Goal: Find specific page/section: Find specific page/section

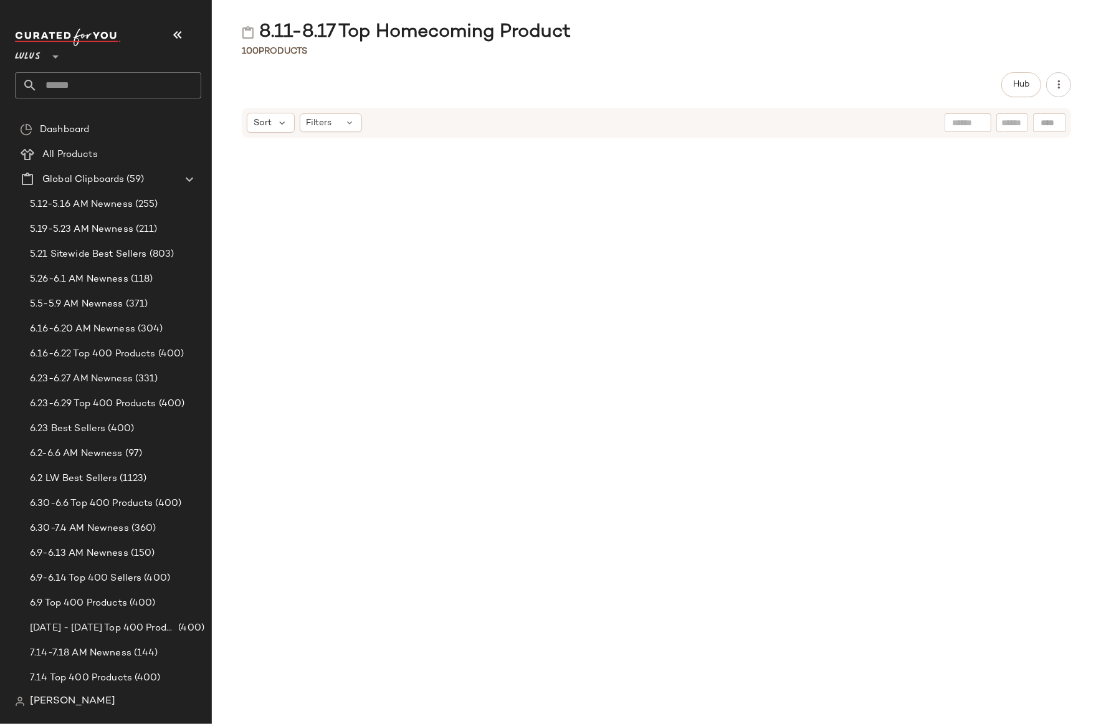
click at [769, 35] on div "8.11-8.17 Top Homecoming Product" at bounding box center [656, 32] width 889 height 25
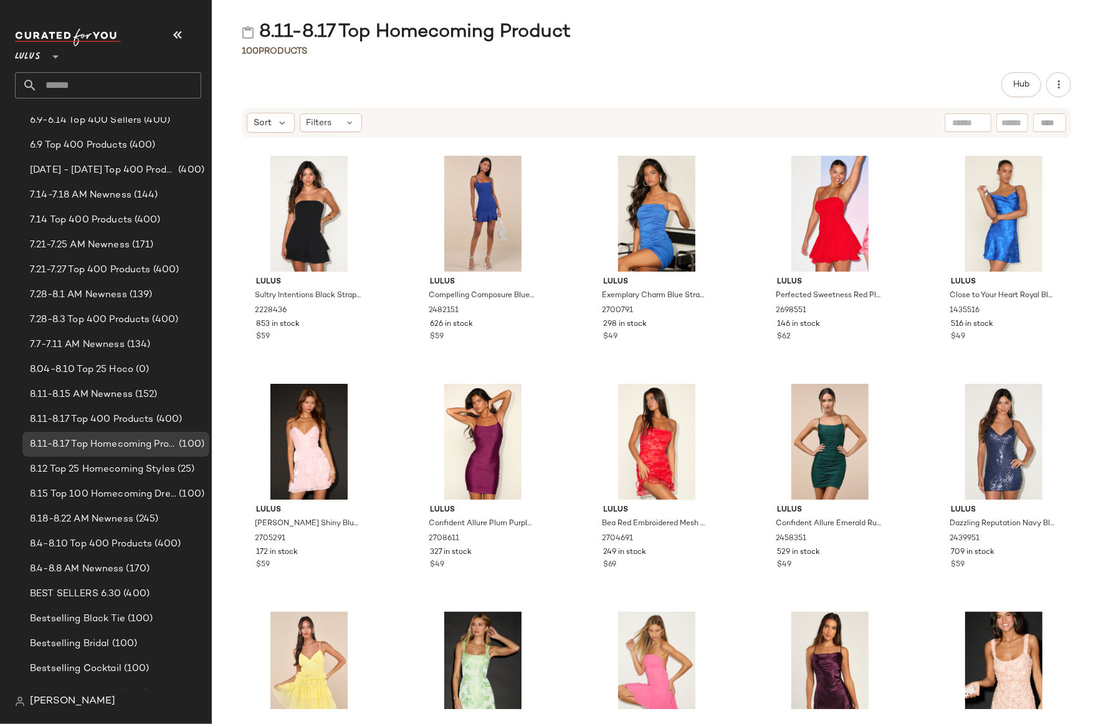
click at [783, 66] on div "8.11-8.17 Top Homecoming Product 100 Products Hub Sort Filters Lulus Sultry Int…" at bounding box center [656, 372] width 889 height 704
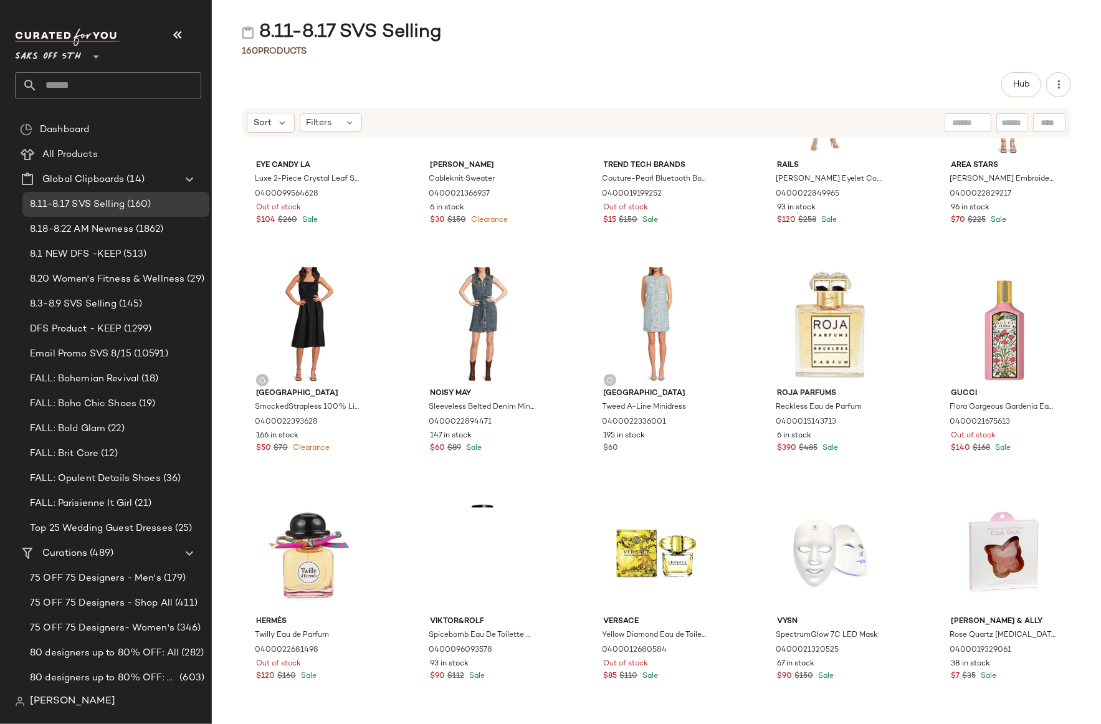
scroll to position [6612, 0]
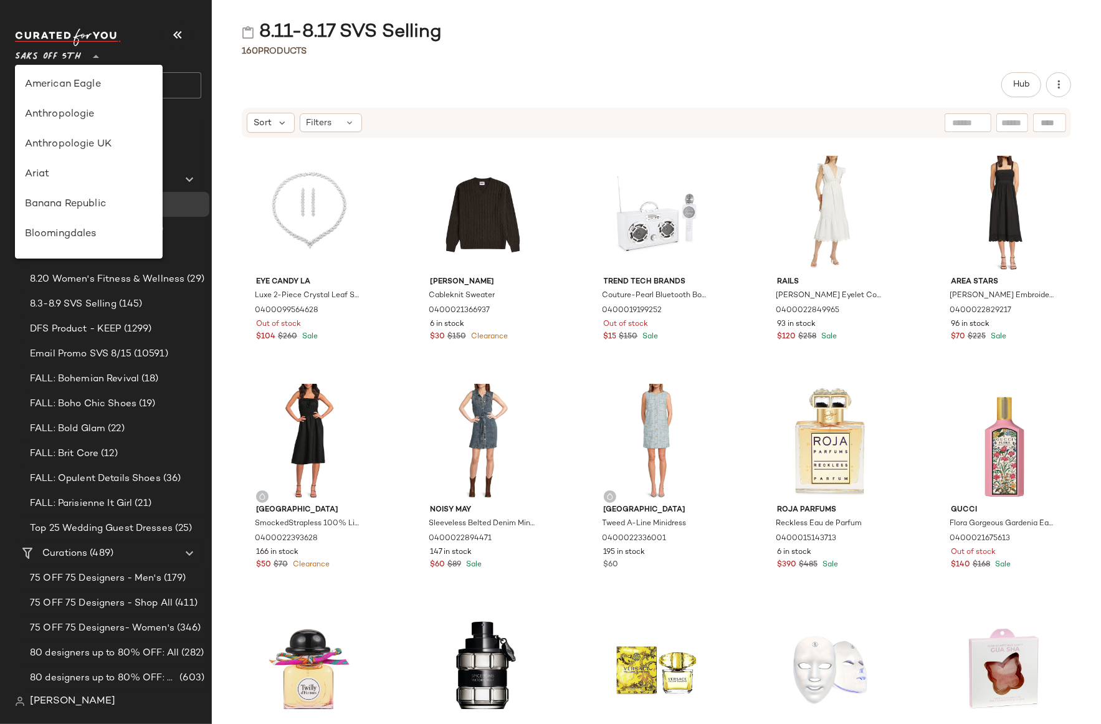
click at [61, 59] on span "Saks OFF 5TH" at bounding box center [48, 53] width 66 height 22
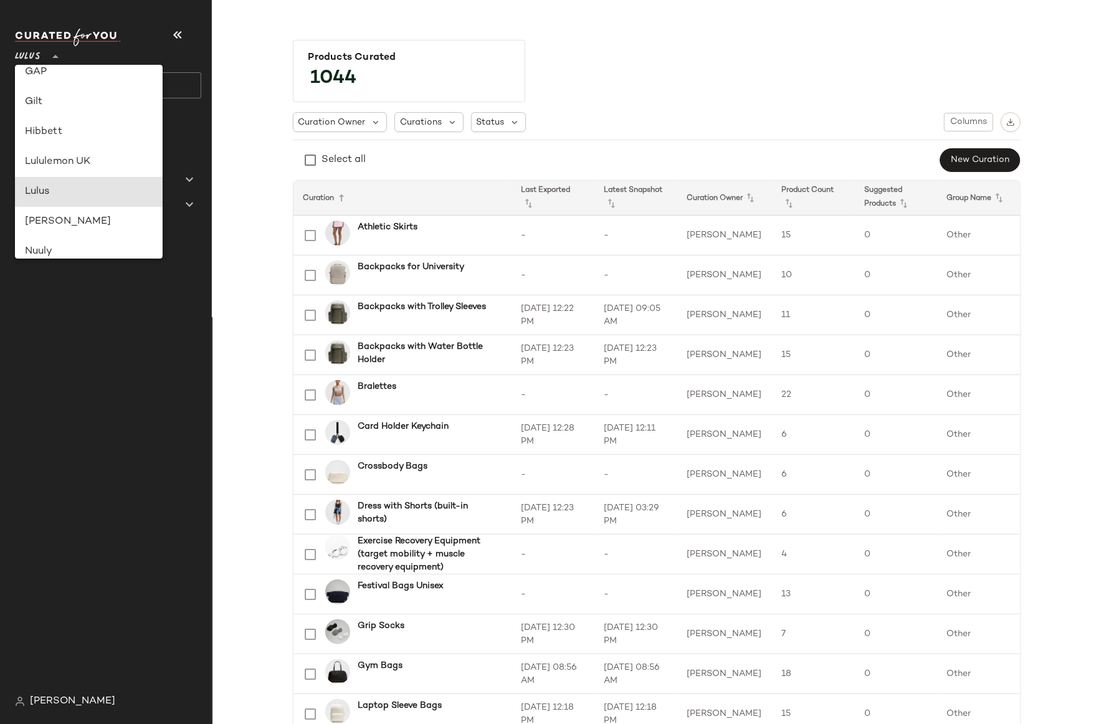
type input "**"
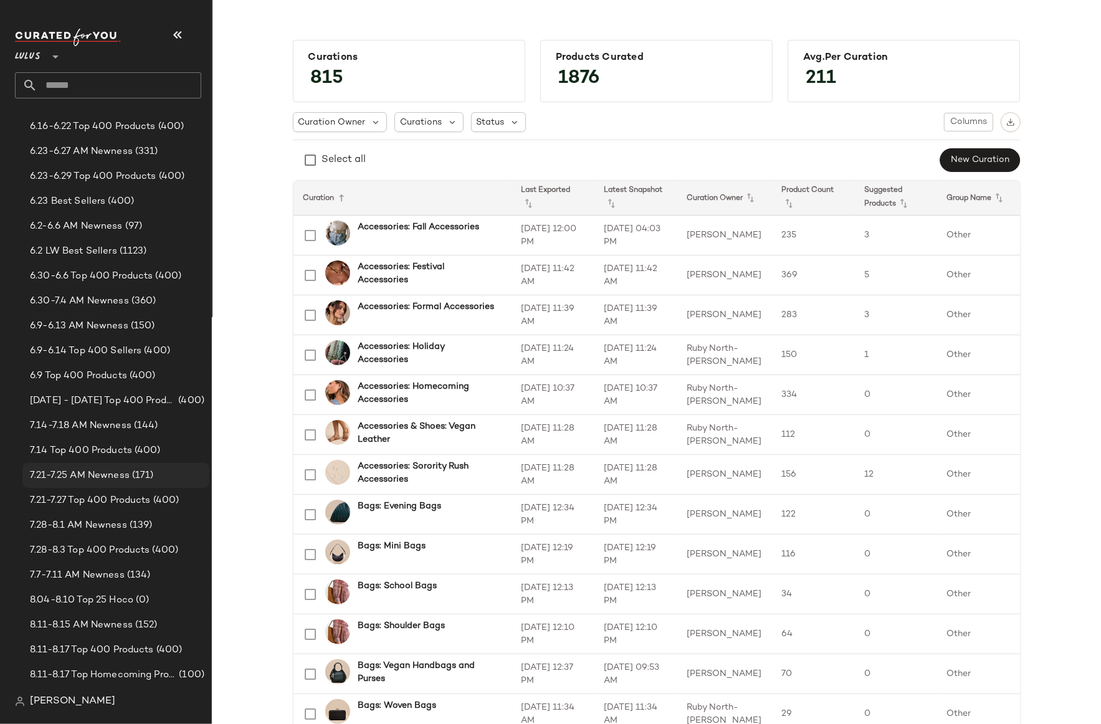
scroll to position [579, 0]
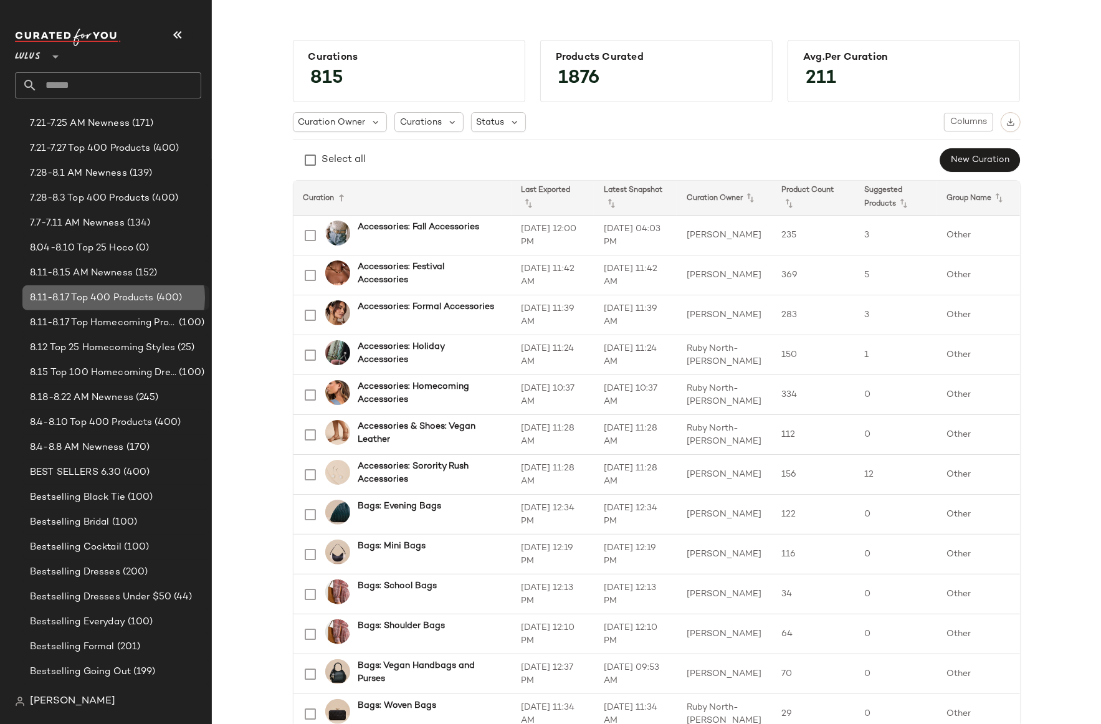
click at [88, 295] on span "8.11-8.17 Top 400 Products" at bounding box center [92, 298] width 124 height 14
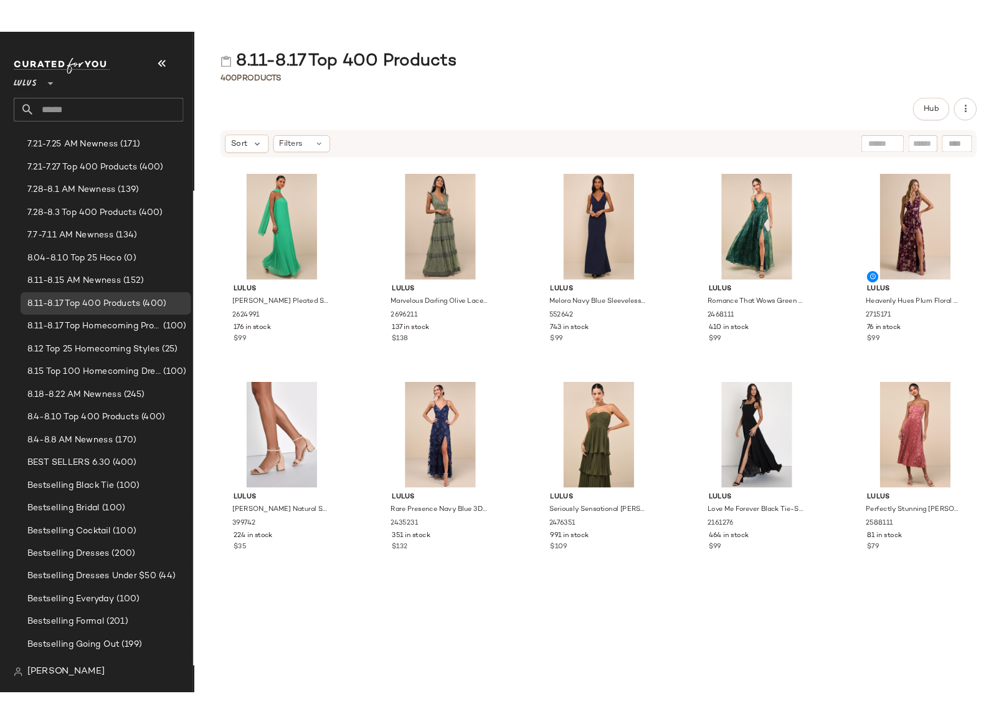
scroll to position [2516, 0]
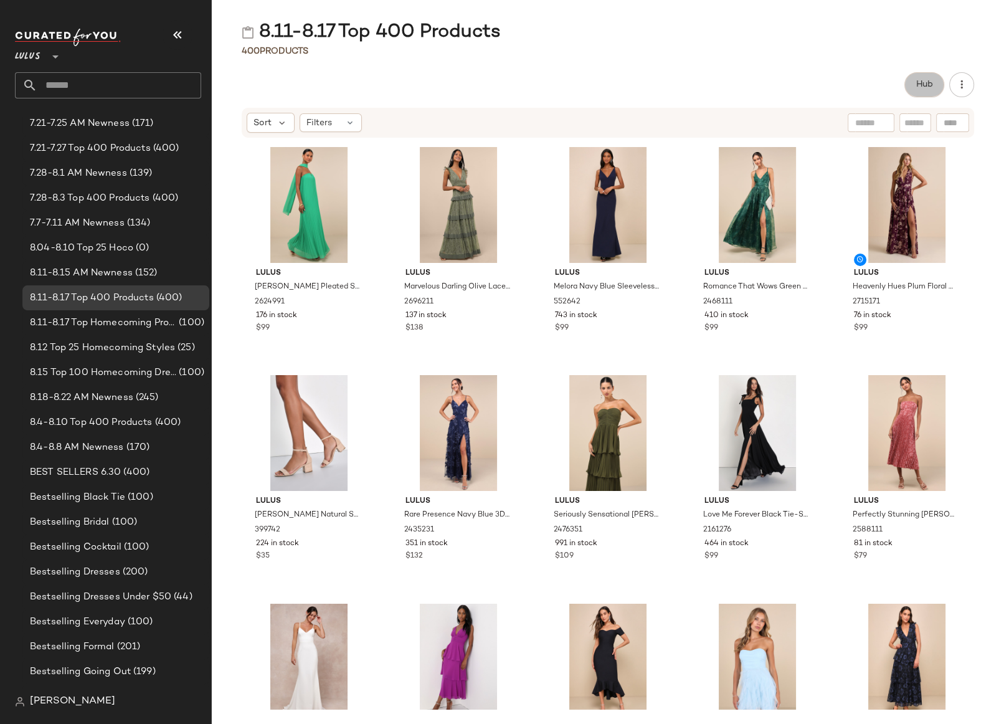
click at [924, 80] on span "Hub" at bounding box center [924, 85] width 17 height 10
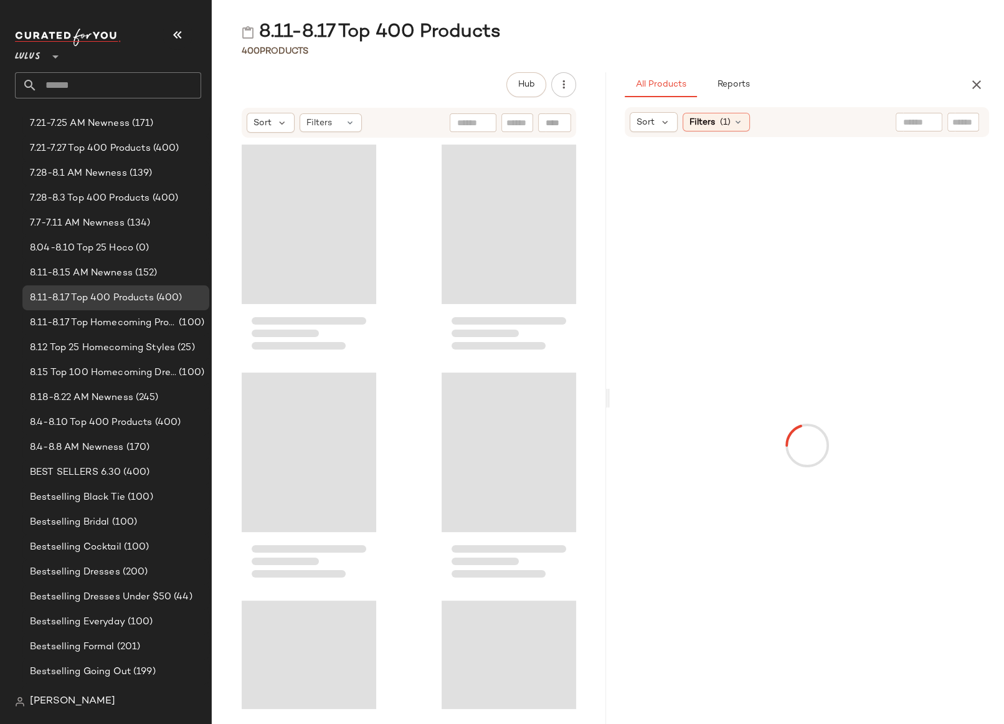
scroll to position [5929, 0]
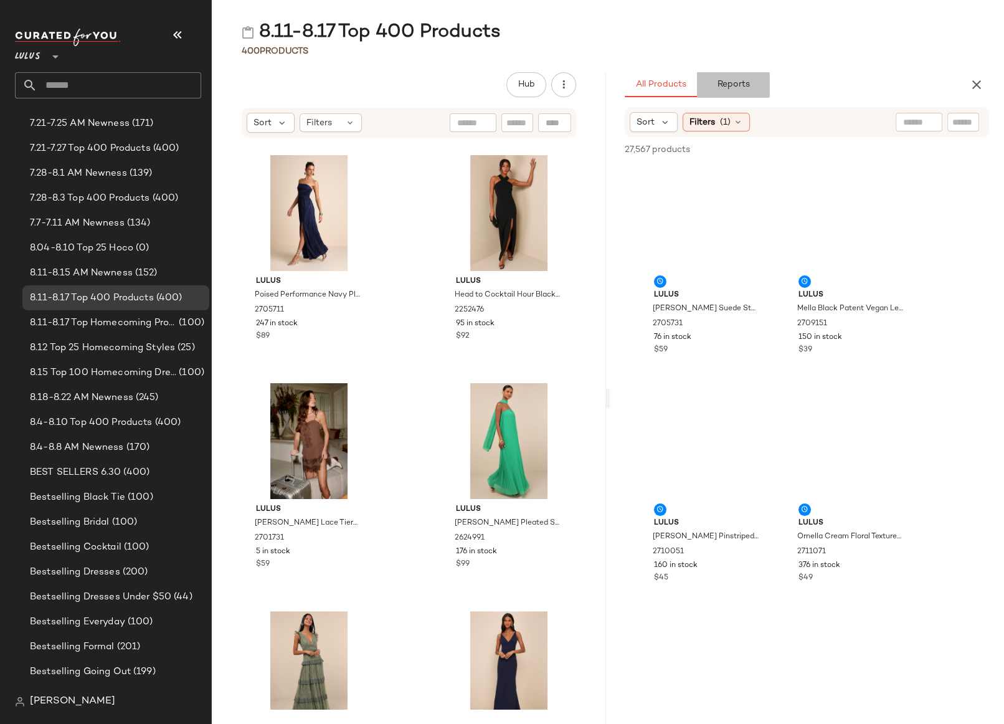
click at [730, 79] on button "Reports" at bounding box center [733, 84] width 72 height 25
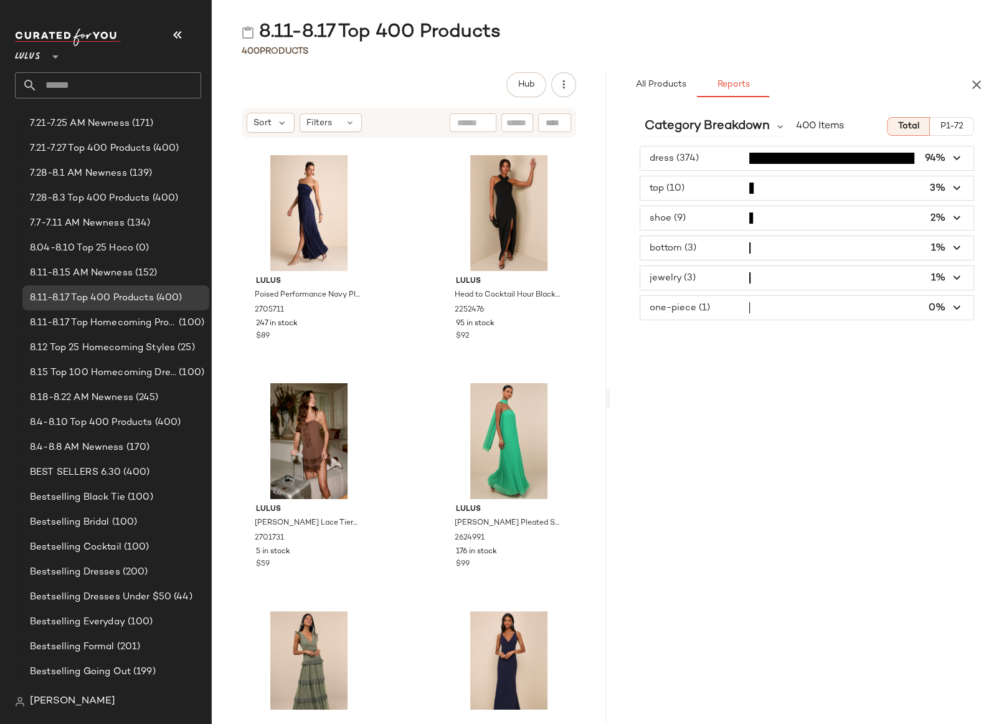
click at [701, 157] on span "button" at bounding box center [806, 158] width 333 height 24
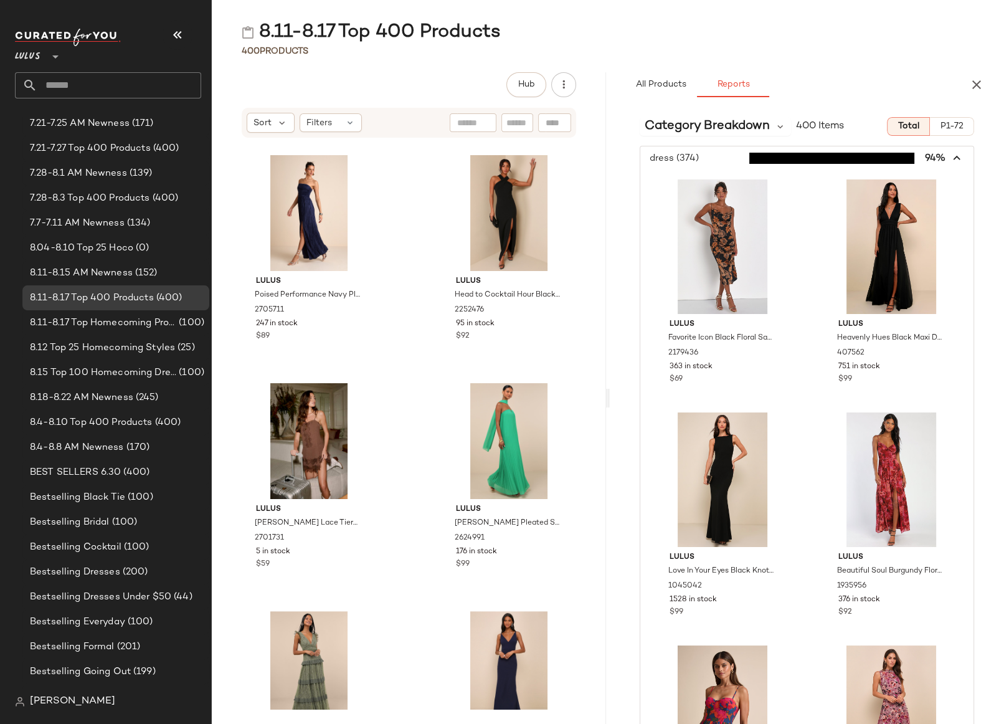
drag, startPoint x: 949, startPoint y: 162, endPoint x: 897, endPoint y: 155, distance: 52.9
click at [951, 162] on icon "button" at bounding box center [958, 158] width 14 height 14
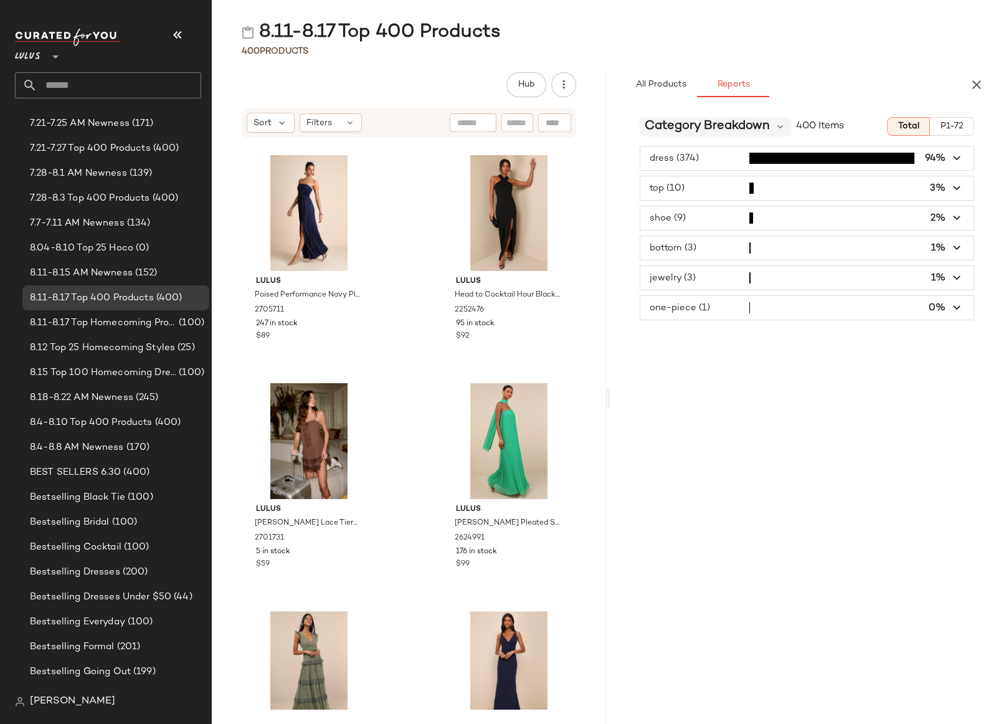
click at [684, 126] on span "Category Breakdown" at bounding box center [707, 126] width 125 height 19
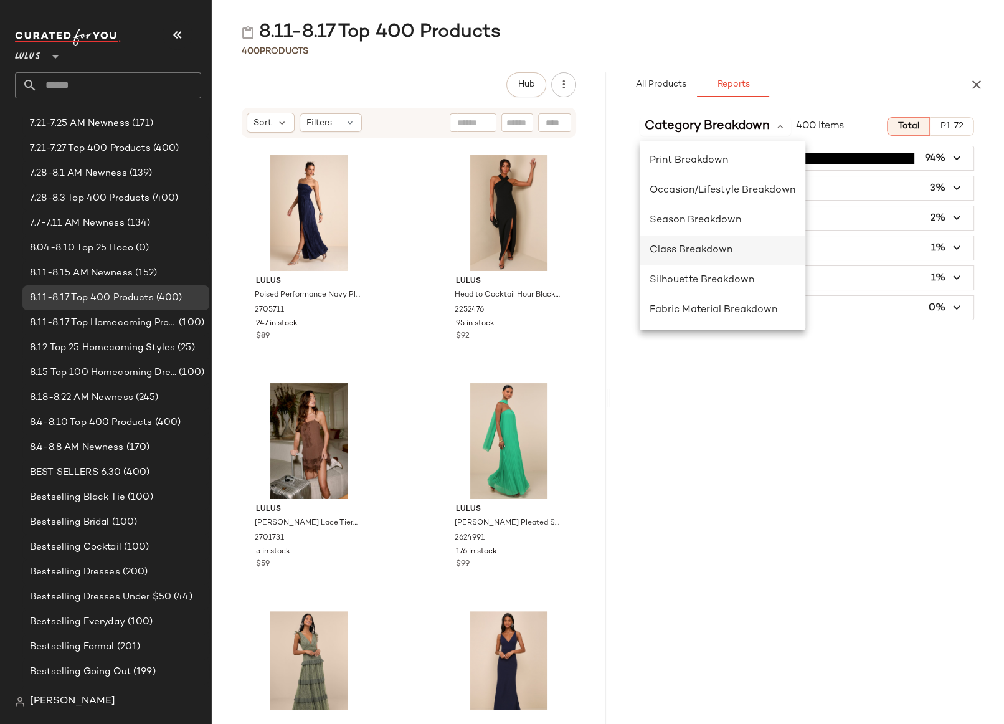
click at [709, 245] on span "Class Breakdown" at bounding box center [691, 250] width 83 height 11
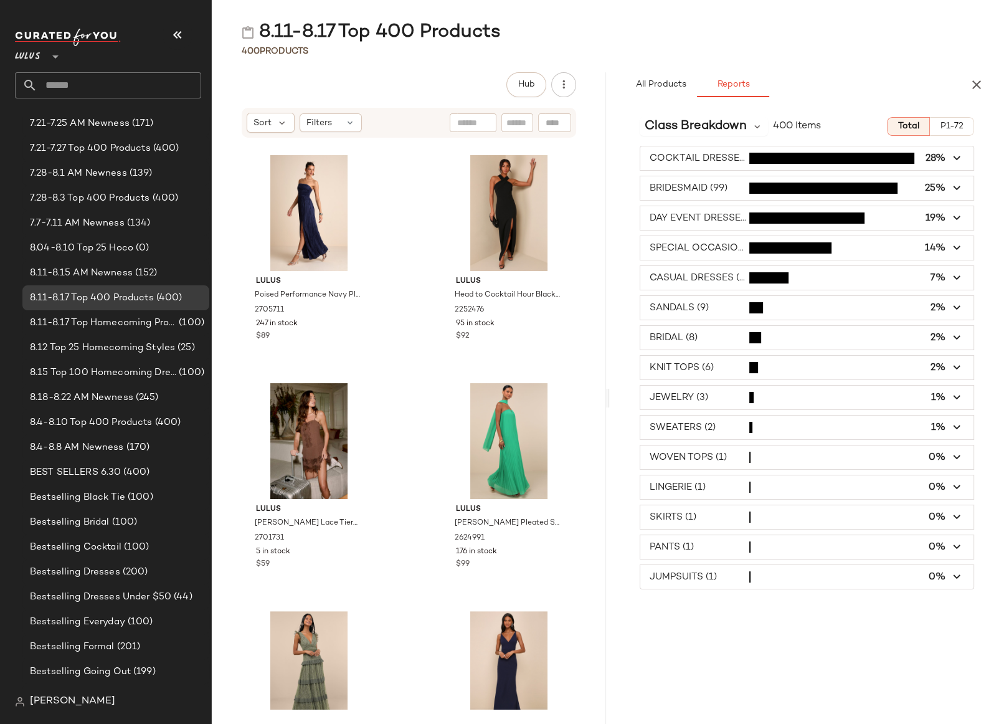
click at [728, 156] on span "button" at bounding box center [806, 158] width 333 height 24
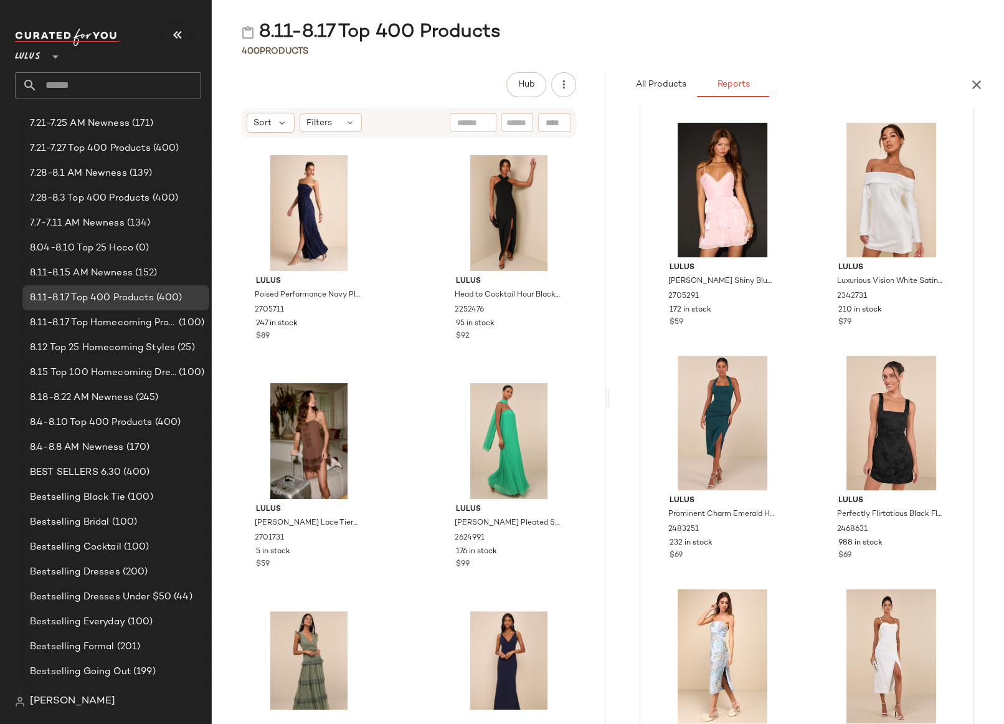
scroll to position [7738, 0]
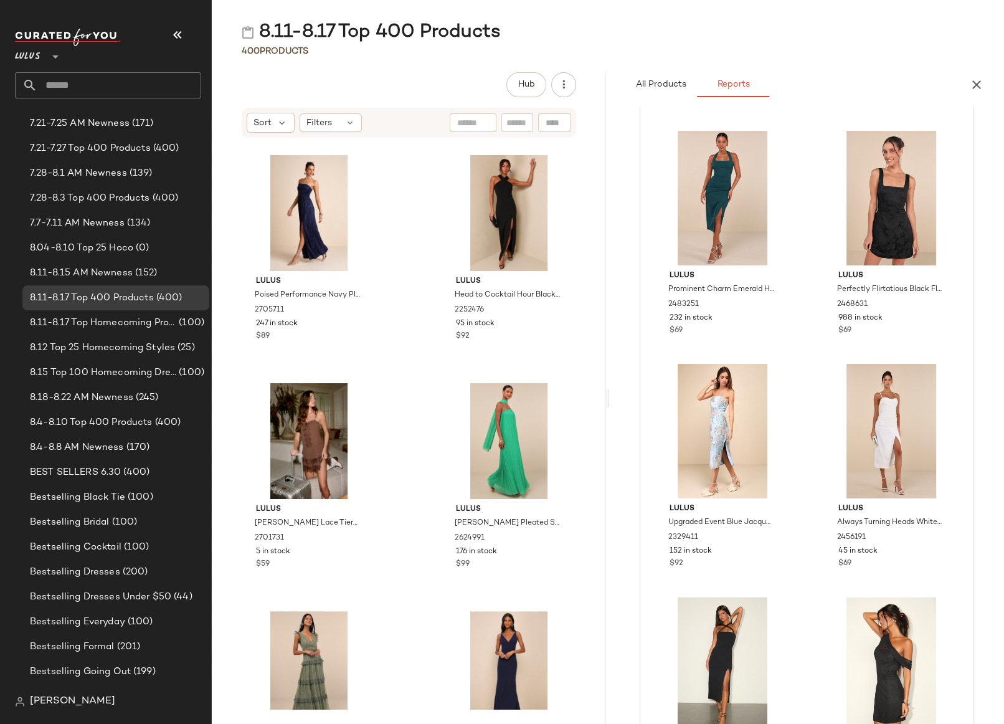
click at [960, 29] on div "8.11-8.17 Top 400 Products" at bounding box center [608, 32] width 792 height 25
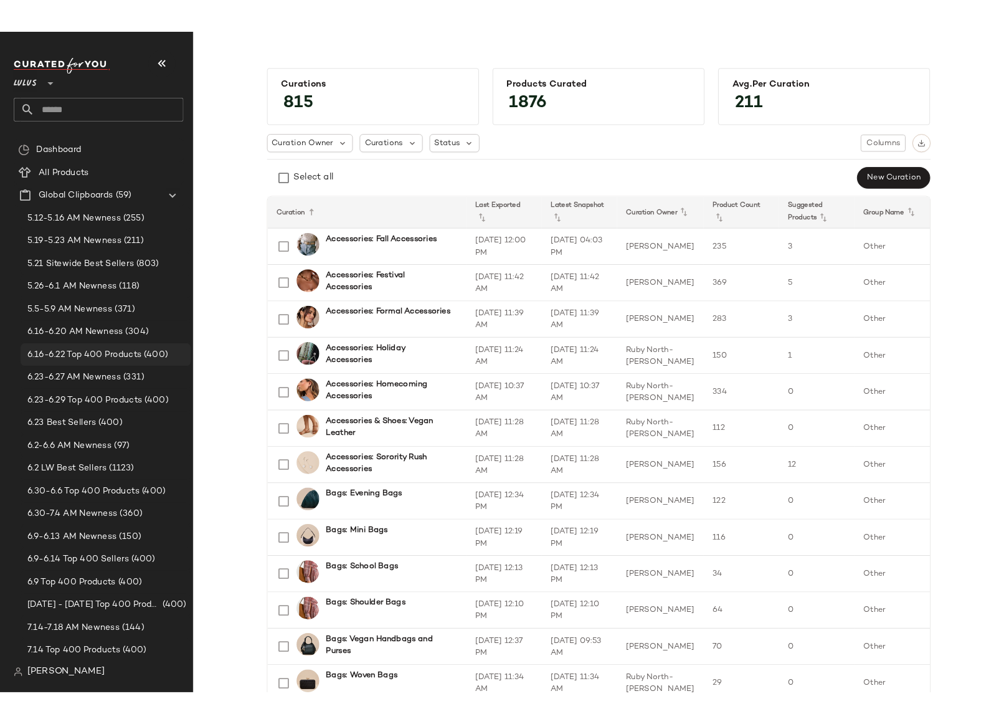
scroll to position [528, 0]
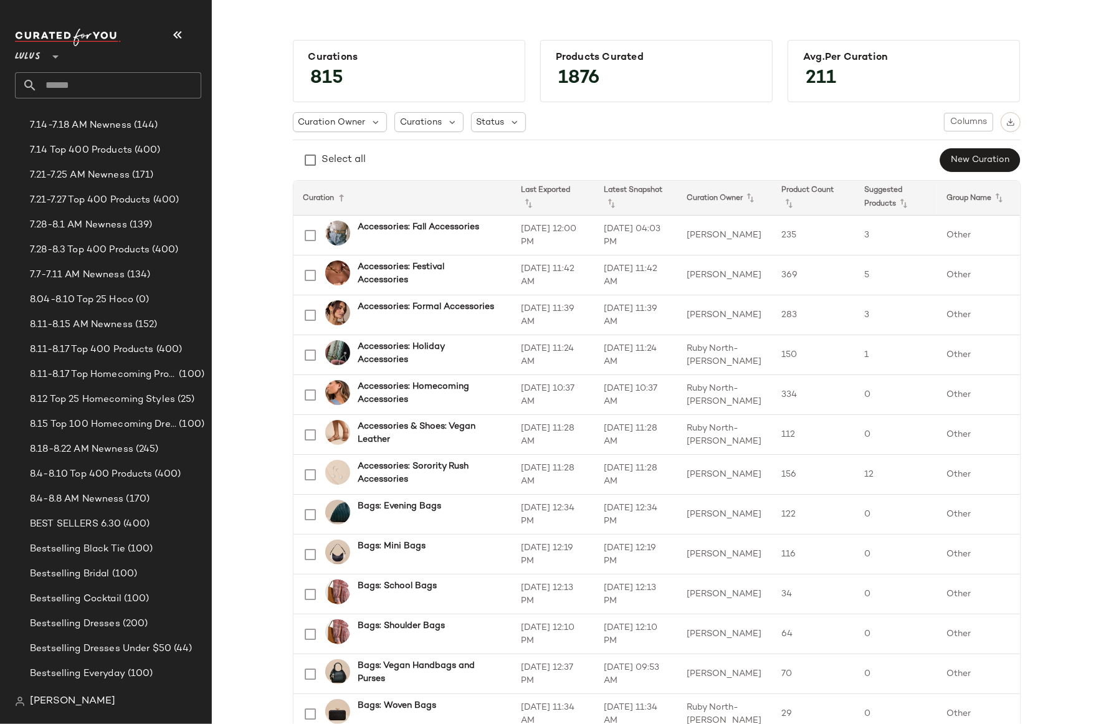
click at [64, 77] on input "text" at bounding box center [119, 85] width 164 height 26
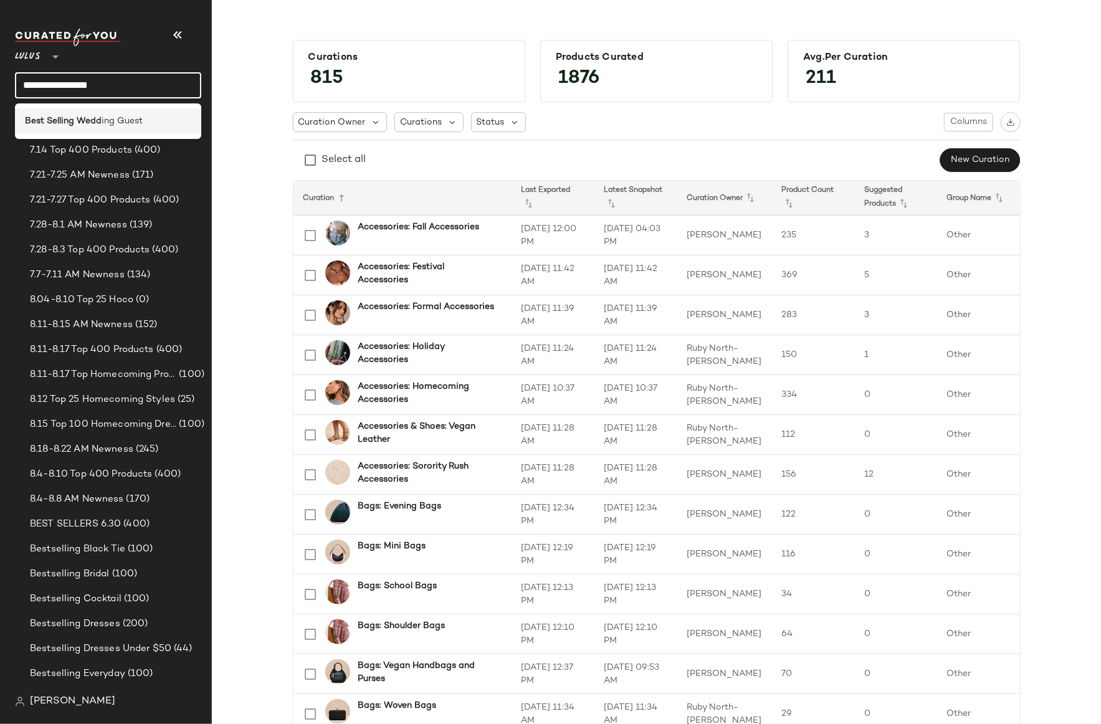
type input "**********"
click at [69, 123] on b "Best Selling Wedd" at bounding box center [63, 121] width 77 height 13
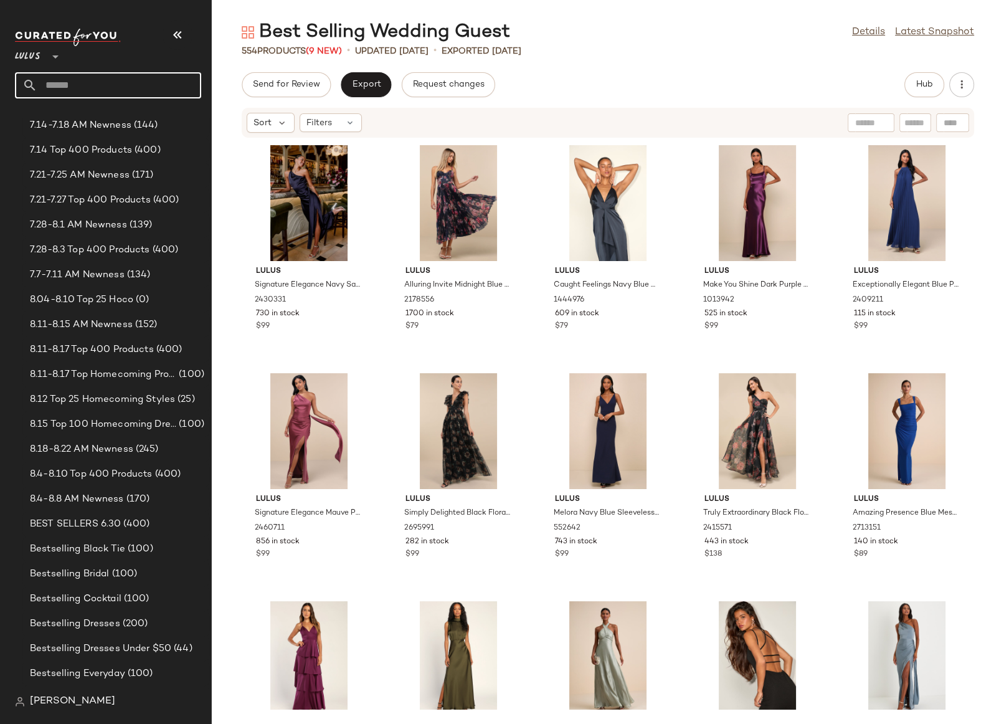
click at [75, 83] on input "text" at bounding box center [119, 85] width 164 height 26
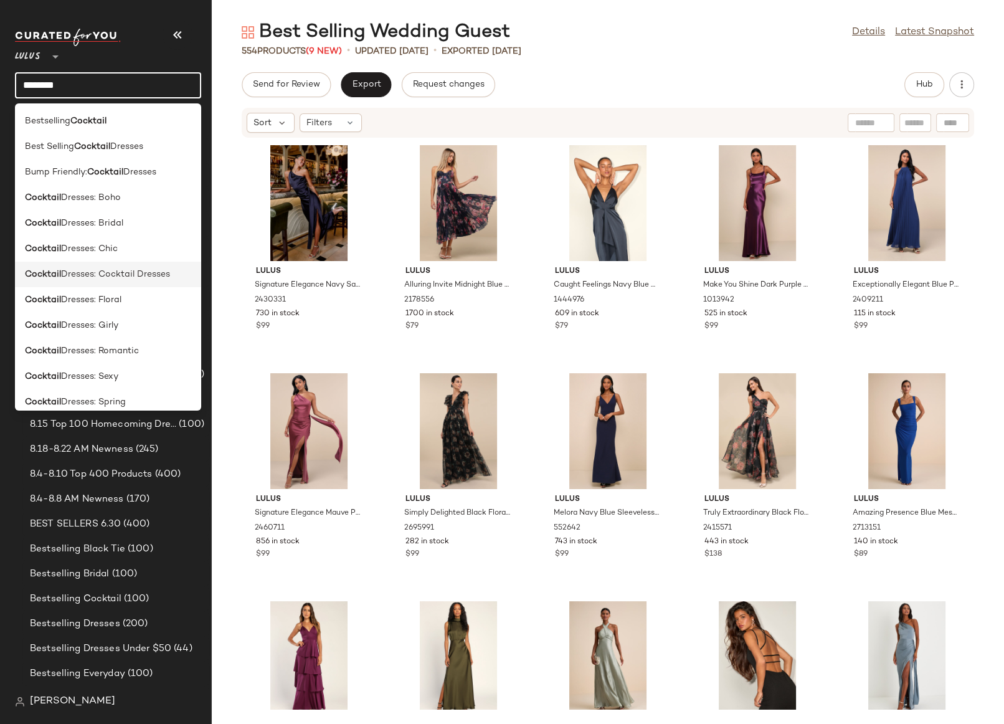
type input "********"
click at [108, 274] on span "Dresses: Cocktail Dresses" at bounding box center [115, 274] width 109 height 13
